Goal: Contribute content

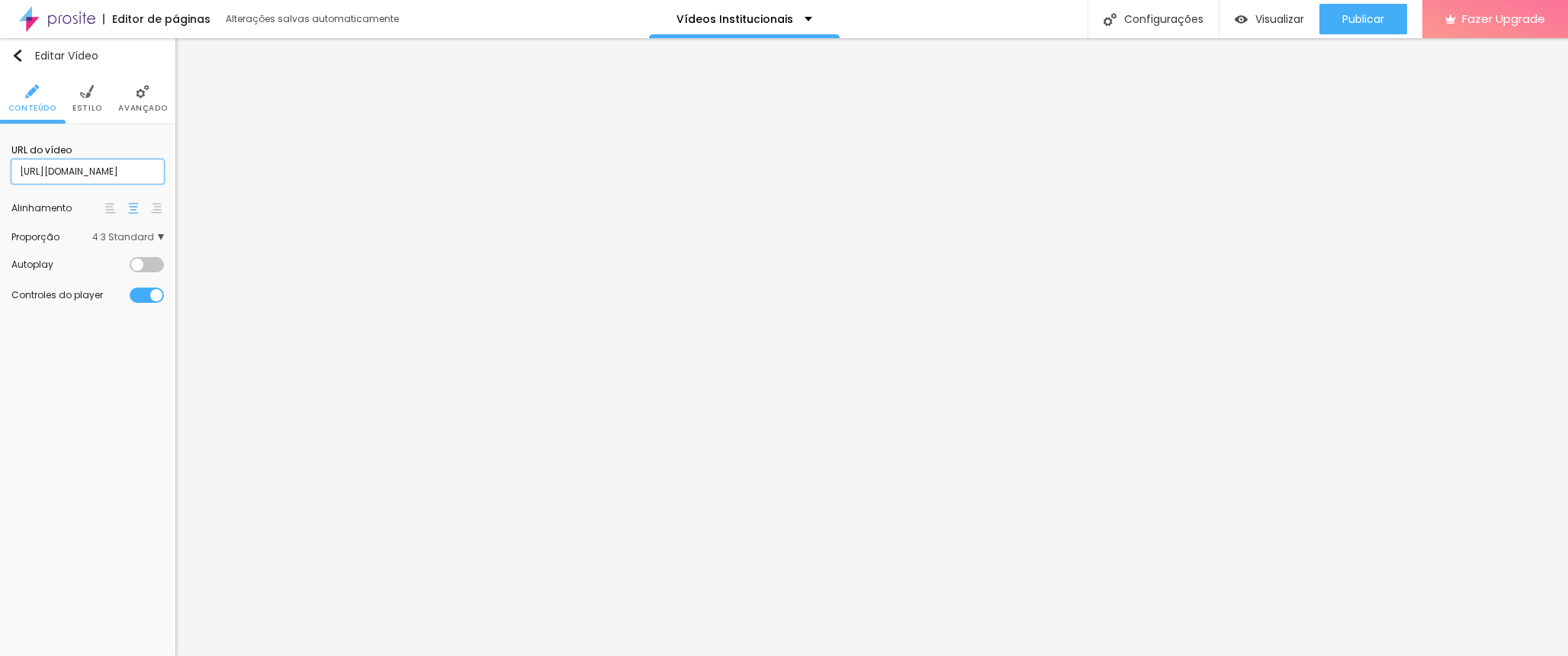
click at [103, 164] on input "[URL][DOMAIN_NAME]" at bounding box center [88, 172] width 152 height 24
paste input "1116609165?share=copy"
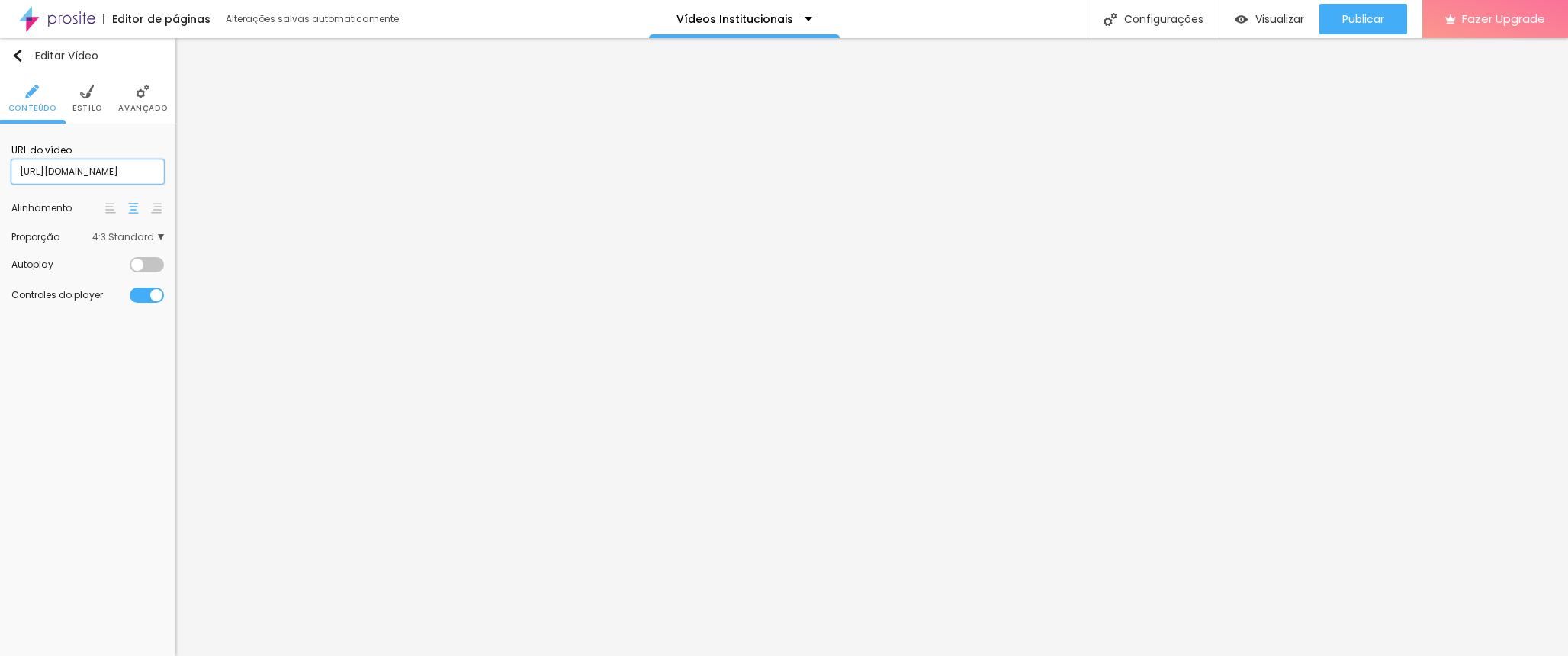
type input "[URL][DOMAIN_NAME]"
click at [108, 177] on input "[URL][DOMAIN_NAME]" at bounding box center [88, 172] width 152 height 24
paste input "1112370253?share=copy"
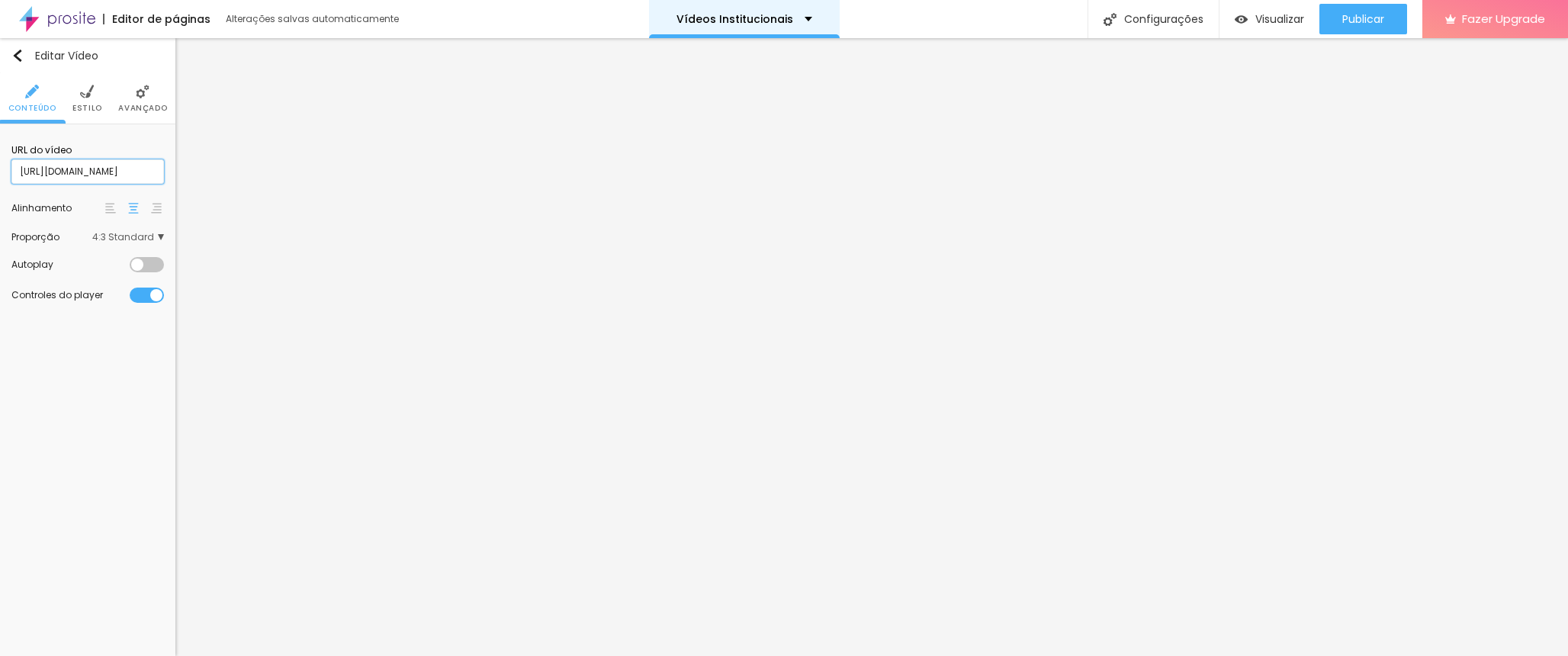
type input "[URL][DOMAIN_NAME]"
click at [98, 184] on input "[URL][DOMAIN_NAME]" at bounding box center [88, 172] width 152 height 24
click at [99, 183] on input "[URL][DOMAIN_NAME]" at bounding box center [88, 172] width 152 height 24
paste input "[URL][DOMAIN_NAME]"
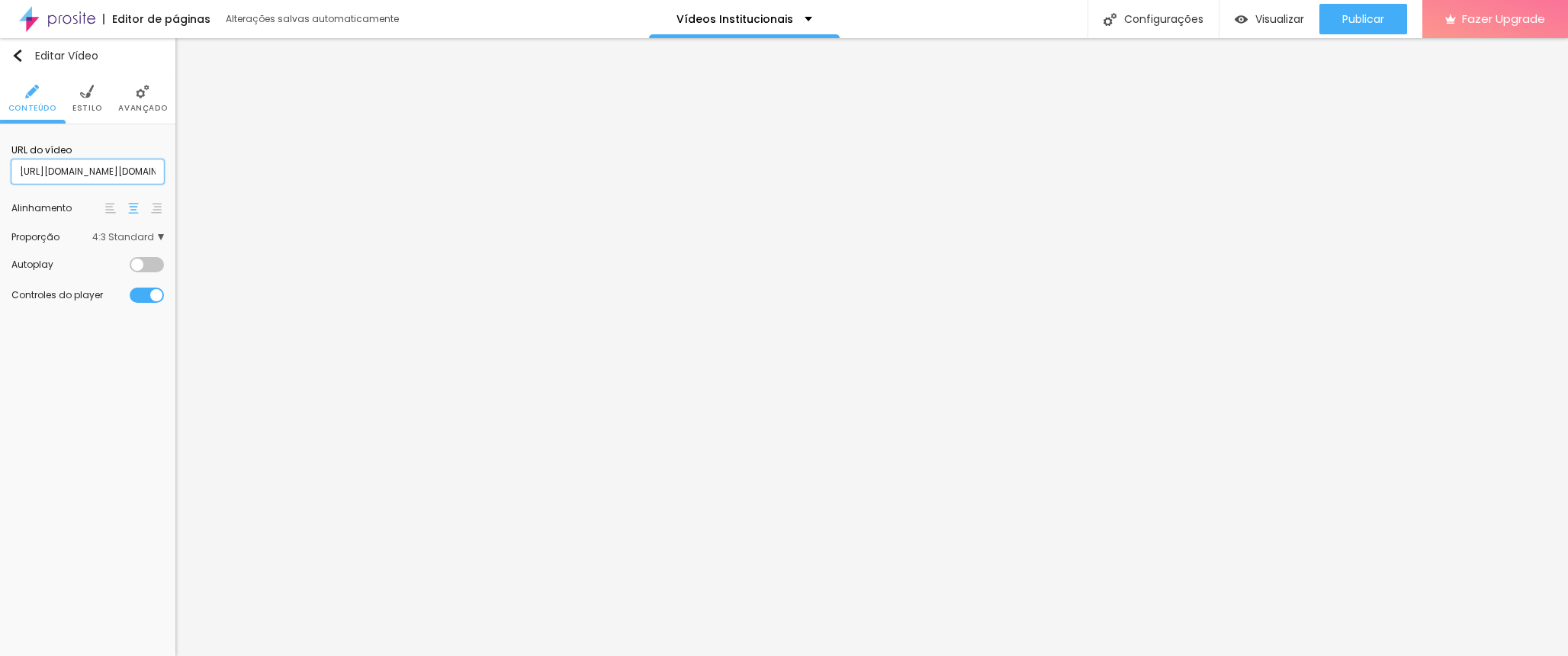
scroll to position [0, 154]
type input "[URL][DOMAIN_NAME][DOMAIN_NAME]"
click at [112, 177] on input "[URL][DOMAIN_NAME]" at bounding box center [88, 172] width 152 height 24
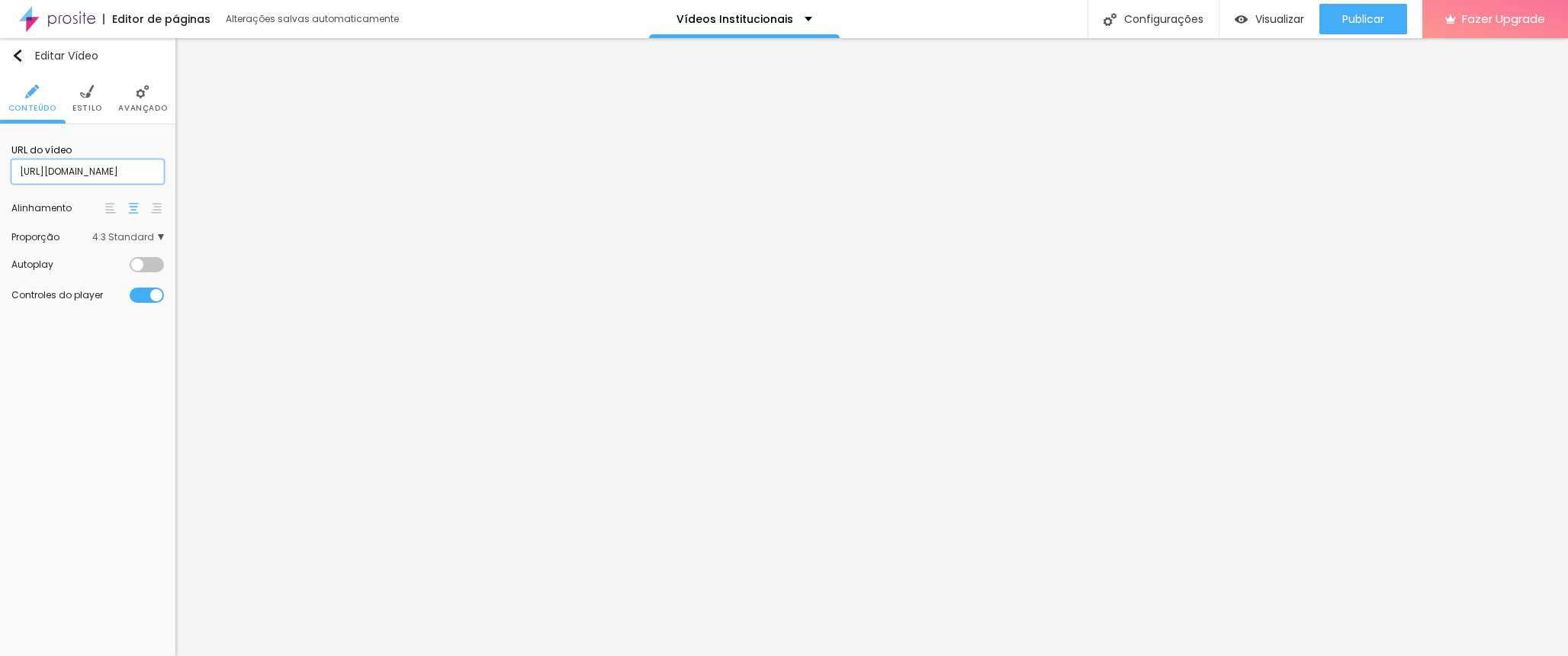
click at [95, 177] on input "[URL][DOMAIN_NAME]" at bounding box center [88, 172] width 152 height 24
paste input "[URL][DOMAIN_NAME]"
type input "https://vimeo.[URL][DOMAIN_NAME]"
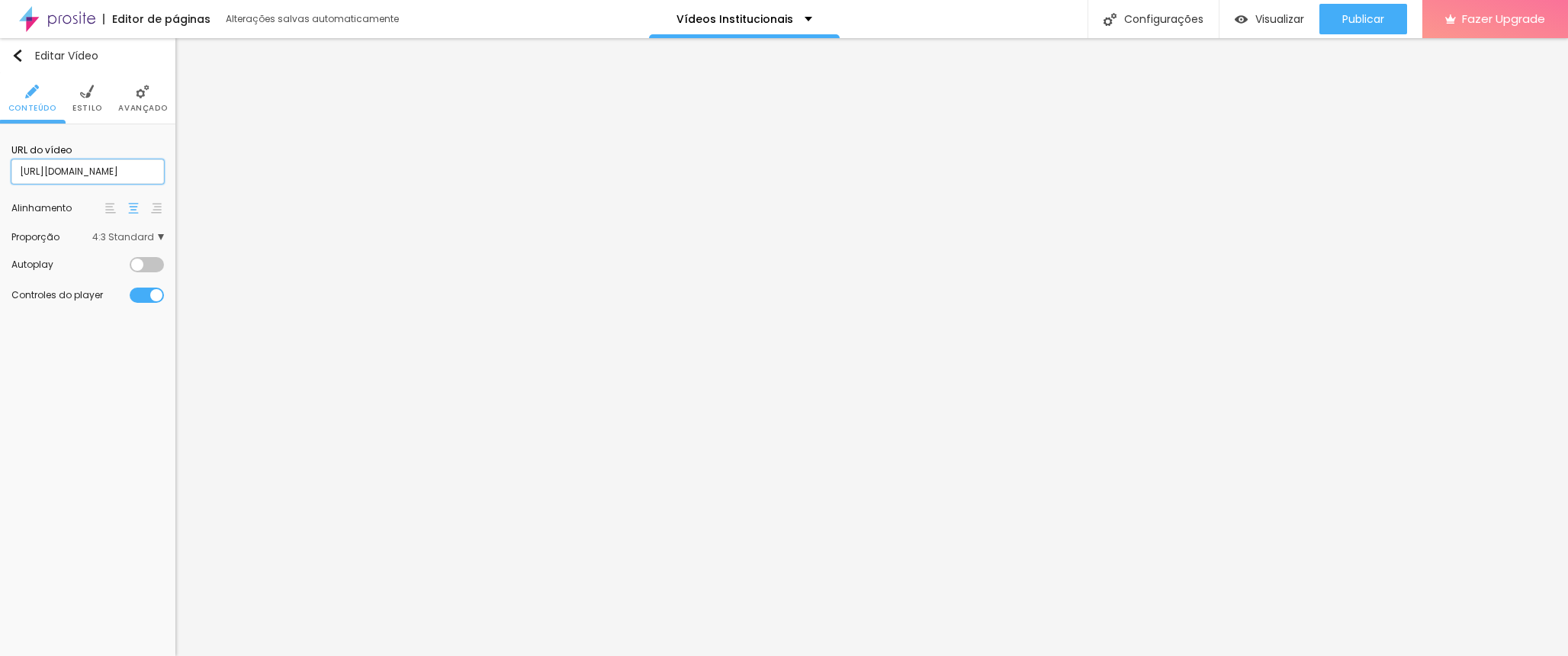
click at [120, 169] on input "[URL][DOMAIN_NAME]" at bounding box center [88, 172] width 152 height 24
paste input "1089375810?share=copy"
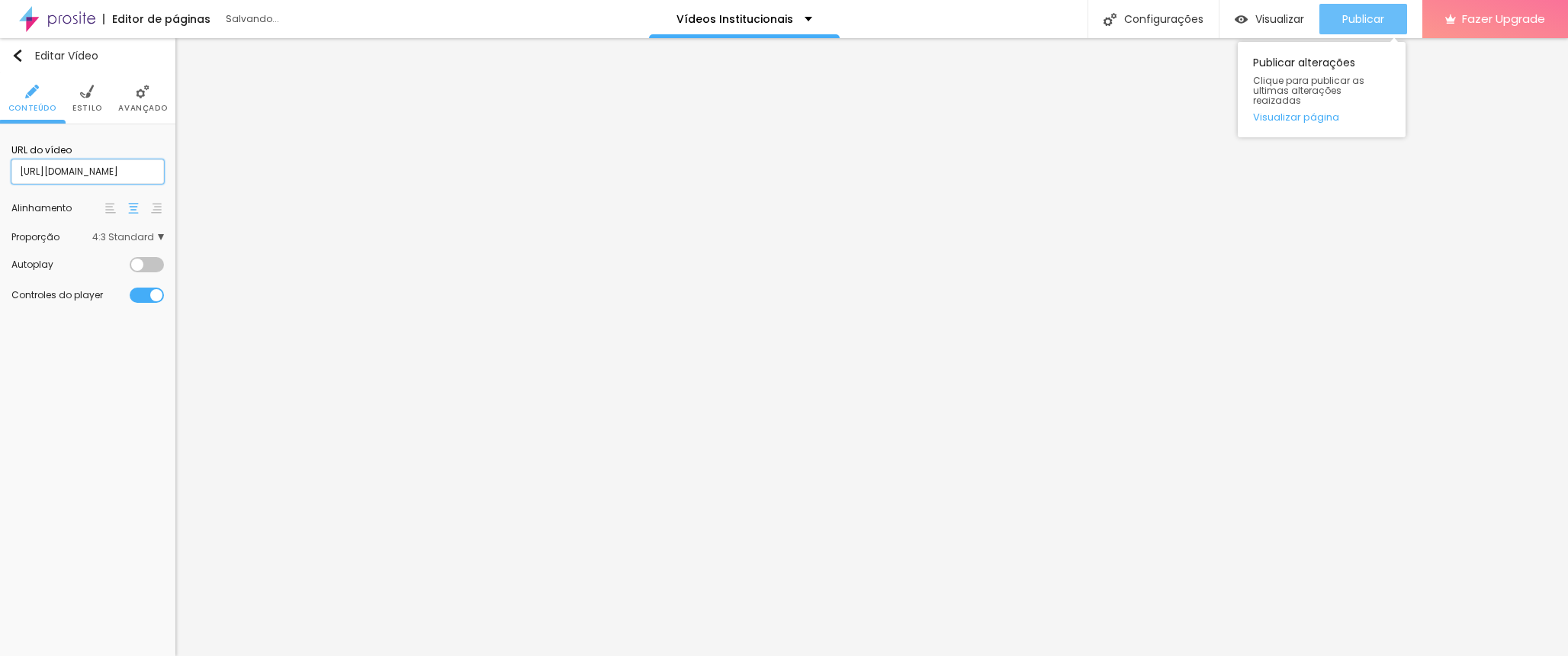
type input "[URL][DOMAIN_NAME]"
click at [1364, 15] on span "Publicar" at bounding box center [1363, 19] width 42 height 13
